Goal: Task Accomplishment & Management: Complete application form

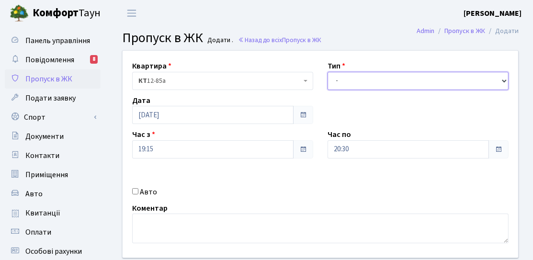
click at [371, 84] on select "- Доставка Таксі Гості Сервіс" at bounding box center [418, 81] width 181 height 18
select select "3"
click at [328, 72] on select "- Доставка Таксі Гості Сервіс" at bounding box center [418, 81] width 181 height 18
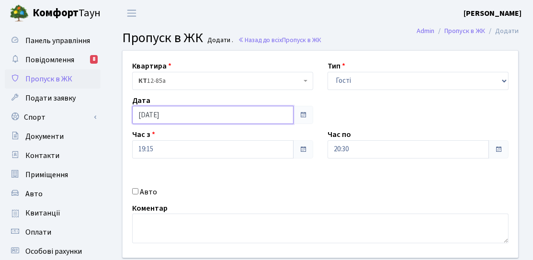
click at [187, 115] on input "[DATE]" at bounding box center [212, 115] width 161 height 18
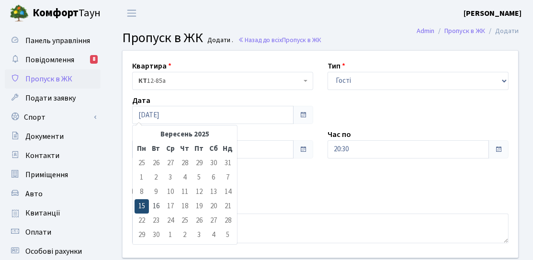
click at [148, 206] on td "15" at bounding box center [142, 206] width 14 height 14
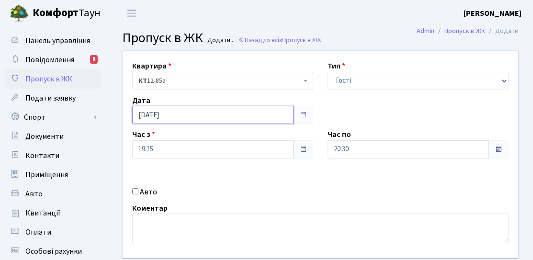
click at [190, 119] on input "[DATE]" at bounding box center [212, 115] width 161 height 18
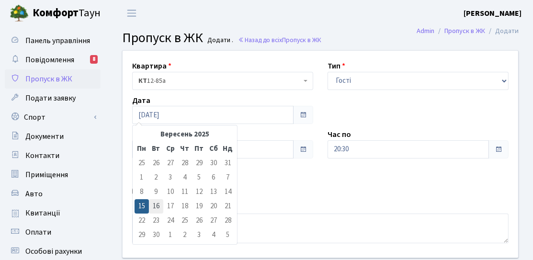
click at [156, 202] on td "16" at bounding box center [156, 206] width 14 height 14
type input "[DATE]"
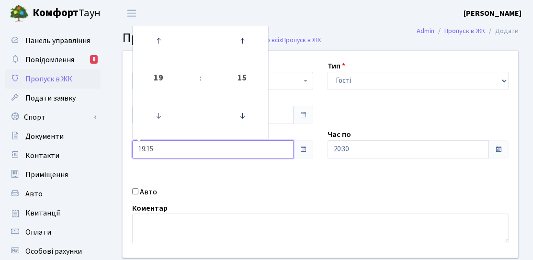
click at [175, 149] on input "19:15" at bounding box center [212, 149] width 161 height 18
click at [168, 47] on icon at bounding box center [159, 41] width 26 height 26
click at [161, 118] on icon at bounding box center [159, 116] width 26 height 26
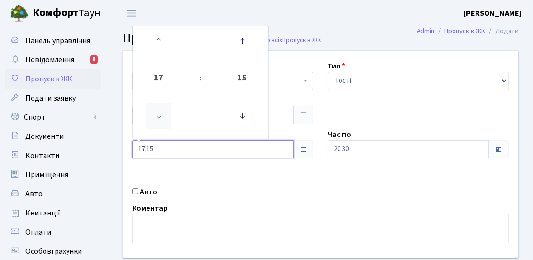
click at [161, 118] on icon at bounding box center [159, 116] width 26 height 26
click at [161, 117] on icon at bounding box center [159, 116] width 26 height 26
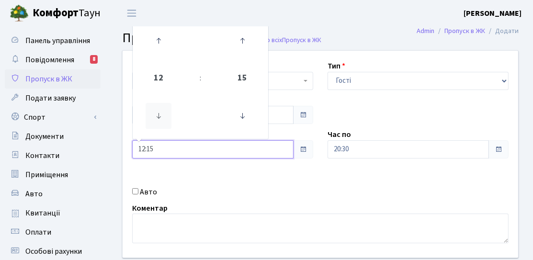
click at [161, 117] on icon at bounding box center [159, 116] width 26 height 26
click at [161, 116] on icon at bounding box center [159, 116] width 26 height 26
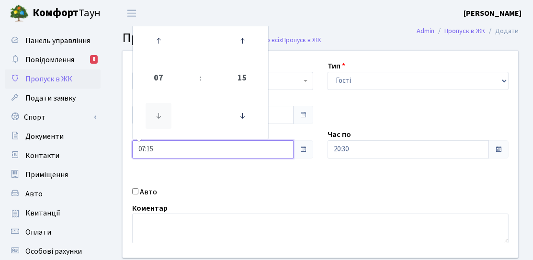
click at [161, 116] on icon at bounding box center [159, 116] width 26 height 26
click at [170, 48] on icon at bounding box center [159, 41] width 26 height 26
click at [243, 119] on icon at bounding box center [242, 116] width 26 height 26
type input "06:00"
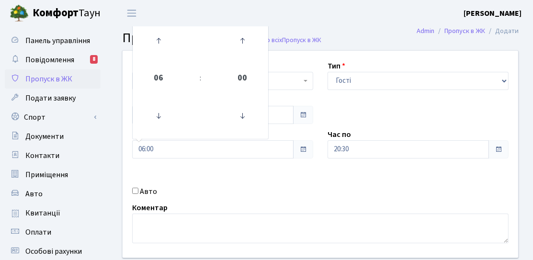
click at [393, 138] on div "Час по 20:30" at bounding box center [417, 144] width 195 height 30
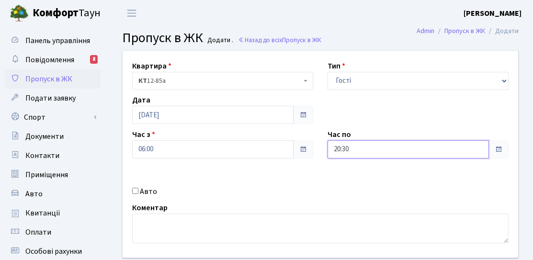
click at [388, 147] on input "20:30" at bounding box center [408, 149] width 161 height 18
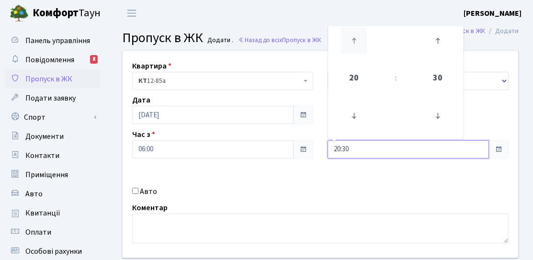
click at [359, 34] on icon at bounding box center [354, 41] width 26 height 26
click at [450, 113] on icon at bounding box center [438, 116] width 26 height 26
click at [449, 114] on icon at bounding box center [438, 116] width 26 height 26
type input "21:00"
click at [350, 182] on div "Квартира <b>КТ</b>&nbsp;&nbsp;&nbsp;&nbsp;12-85а КТ 12-85а Тип - Доставка Таксі…" at bounding box center [320, 154] width 410 height 207
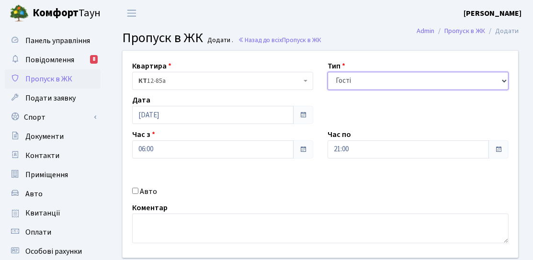
click at [380, 89] on select "- Доставка Таксі Гості Сервіс" at bounding box center [418, 81] width 181 height 18
click at [328, 72] on select "- Доставка Таксі Гості Сервіс" at bounding box center [418, 81] width 181 height 18
click at [359, 114] on div "Квартира <b>КТ</b>&nbsp;&nbsp;&nbsp;&nbsp;12-85а КТ 12-85а Тип - Доставка Таксі…" at bounding box center [320, 154] width 410 height 207
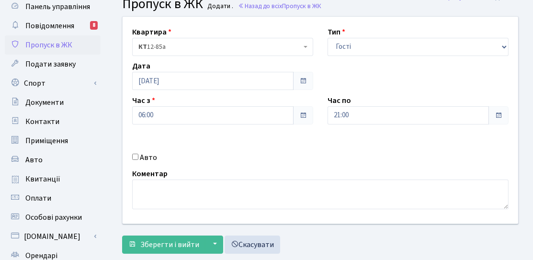
scroll to position [48, 0]
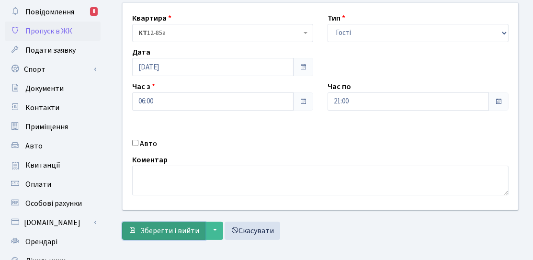
click at [170, 232] on span "Зберегти і вийти" at bounding box center [169, 231] width 59 height 11
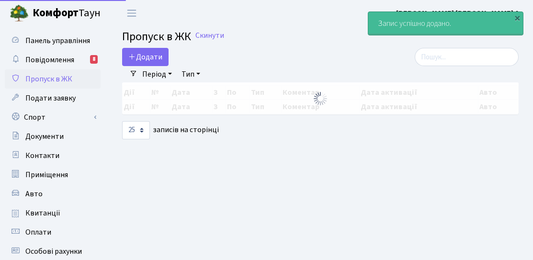
select select "25"
